Goal: Navigation & Orientation: Find specific page/section

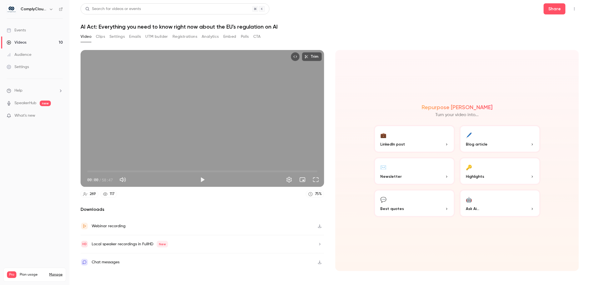
click at [29, 9] on h6 "ComplyCloud ENG" at bounding box center [34, 9] width 26 height 6
drag, startPoint x: 34, startPoint y: 39, endPoint x: 34, endPoint y: 31, distance: 7.8
click at [34, 39] on link "Videos 10" at bounding box center [34, 42] width 69 height 12
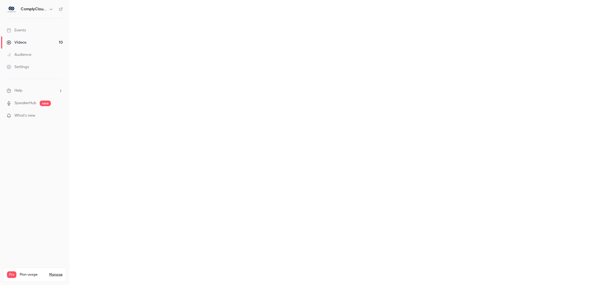
click at [34, 34] on link "Events" at bounding box center [34, 30] width 69 height 12
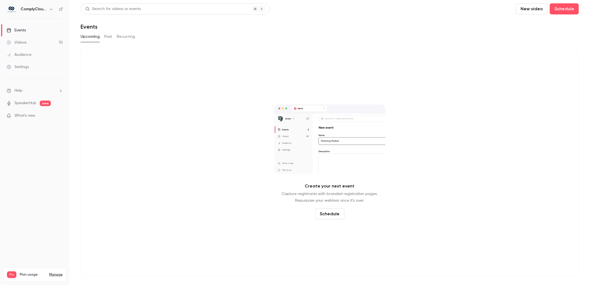
click at [41, 6] on div "ComplyCloud ENG" at bounding box center [38, 9] width 34 height 7
click at [50, 12] on button "button" at bounding box center [51, 9] width 7 height 7
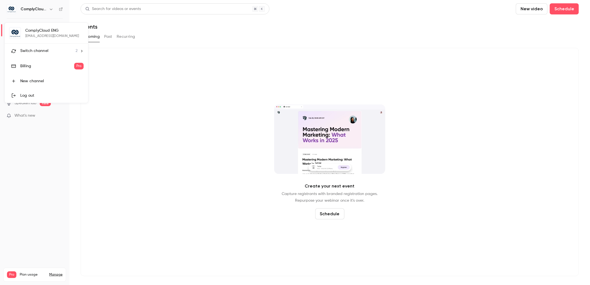
click at [53, 44] on li "Switch channel 2" at bounding box center [46, 51] width 83 height 15
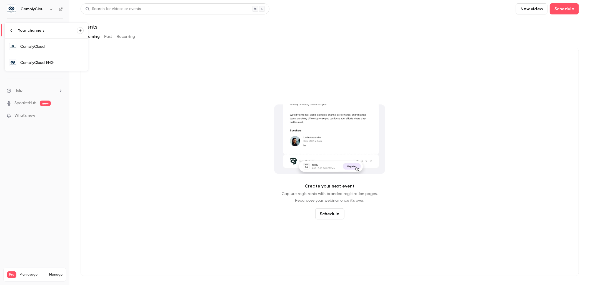
click at [54, 53] on link "ComplyCloud" at bounding box center [46, 47] width 83 height 16
